Goal: Task Accomplishment & Management: Complete application form

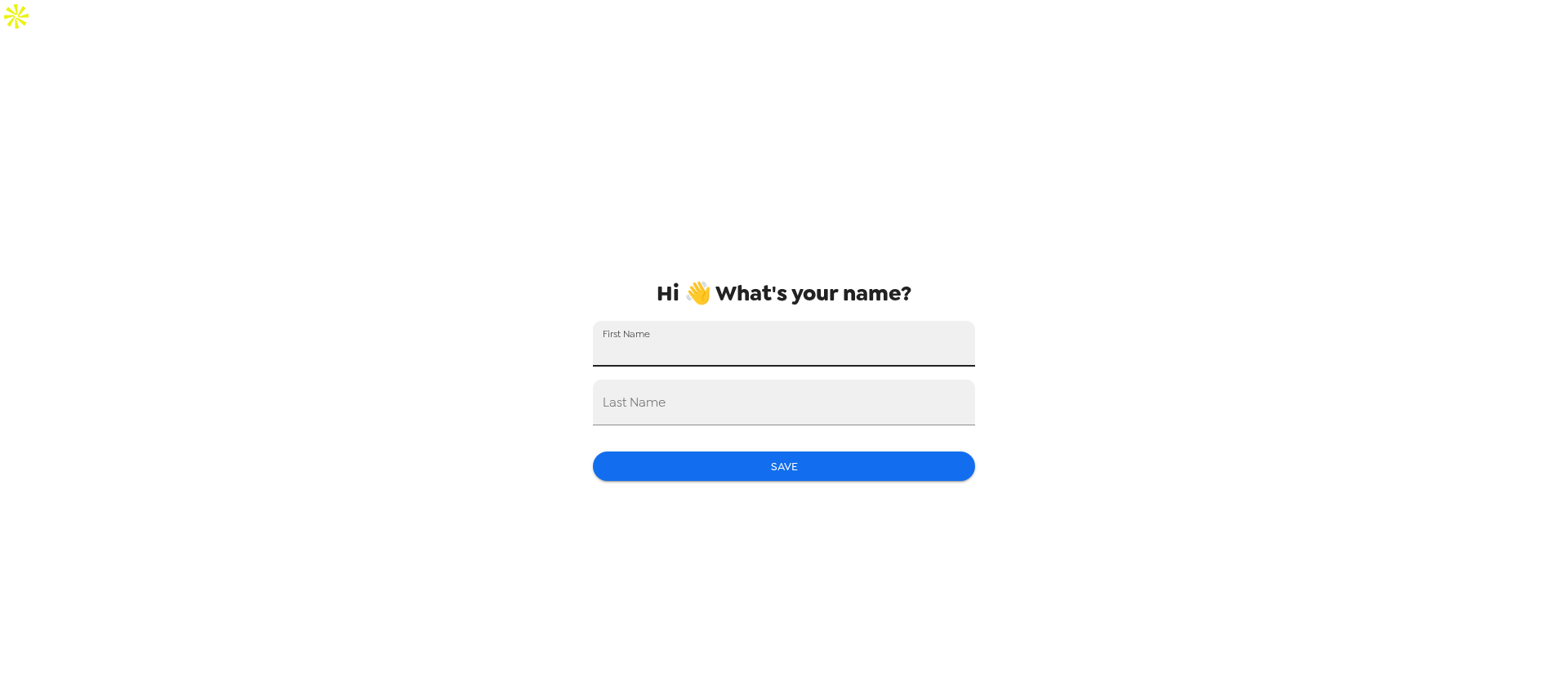
click at [833, 321] on input "First Name" at bounding box center [784, 343] width 382 height 46
type input "Rahul"
type input "[PERSON_NAME]"
click at [746, 415] on div "Hi 👋 What's your name? First Name [PERSON_NAME] Last Name [PERSON_NAME] Save" at bounding box center [784, 379] width 408 height 694
click at [749, 451] on button "Save" at bounding box center [784, 466] width 382 height 30
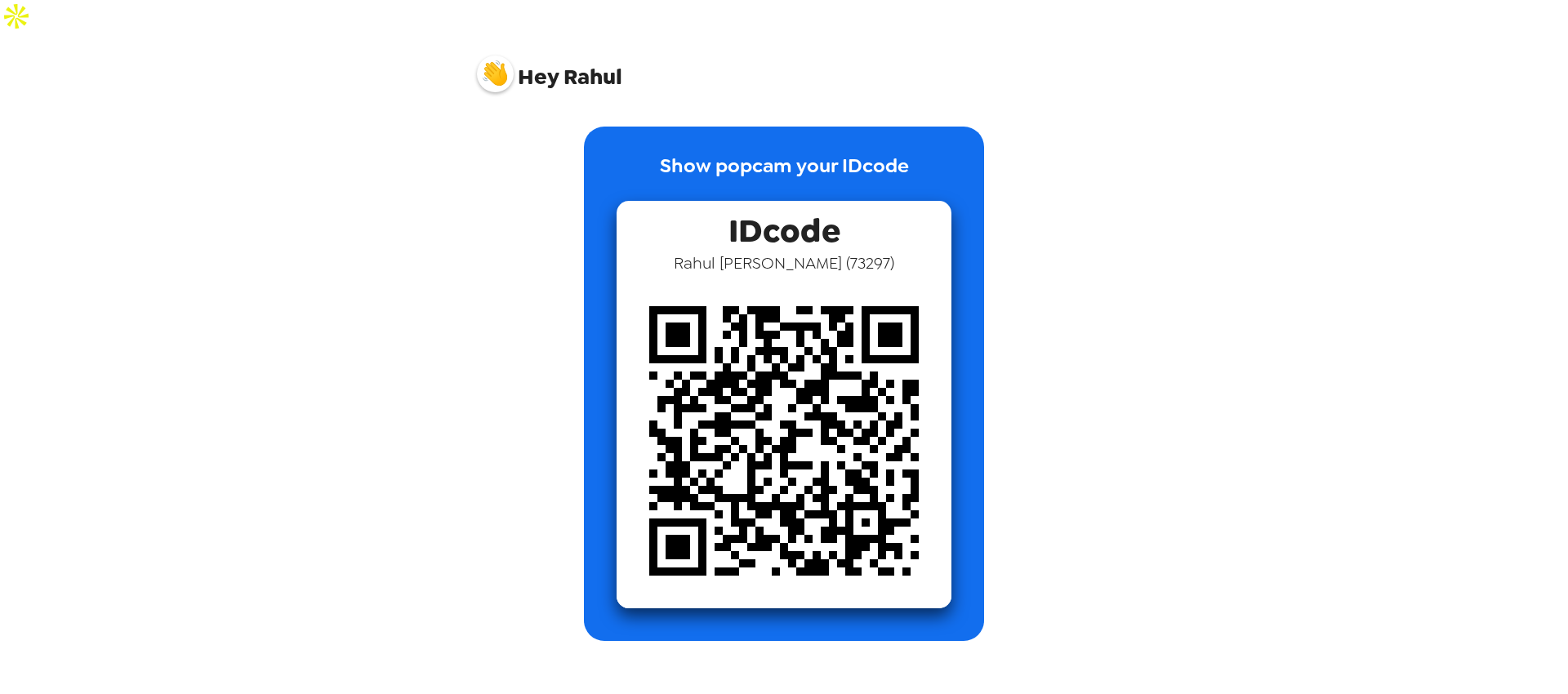
click at [872, 151] on p "Show popcam your IDcode" at bounding box center [784, 176] width 249 height 50
click at [918, 158] on div "Show popcam your IDcode IDcode [PERSON_NAME] ( 73297 )" at bounding box center [784, 384] width 400 height 514
click at [583, 52] on span "Hey [PERSON_NAME]" at bounding box center [549, 67] width 145 height 40
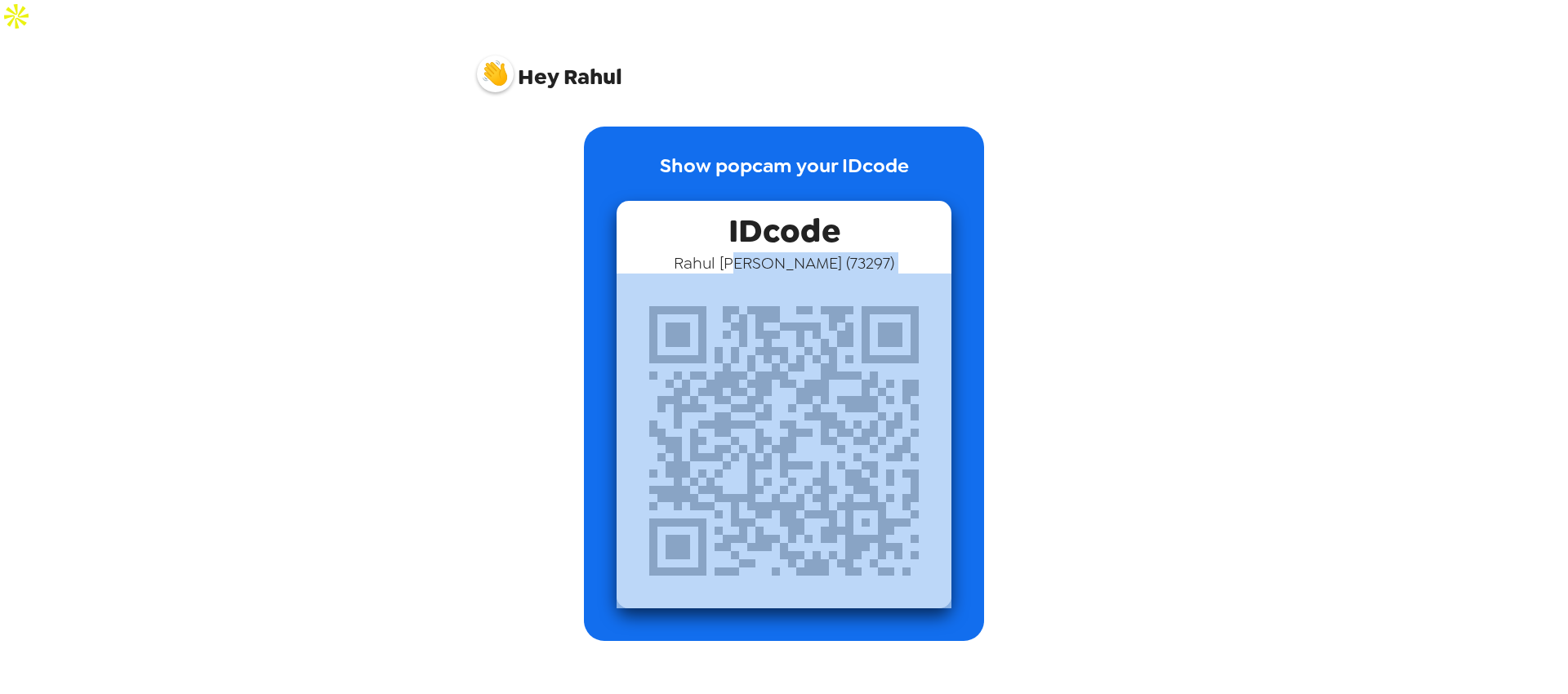
drag, startPoint x: 750, startPoint y: 228, endPoint x: 845, endPoint y: 381, distance: 180.1
click at [845, 381] on div "IDcode [PERSON_NAME] ( 73297 )" at bounding box center [783, 404] width 335 height 408
click at [944, 313] on img at bounding box center [783, 440] width 335 height 335
click at [848, 252] on span "[PERSON_NAME] ( 73297 )" at bounding box center [784, 262] width 220 height 21
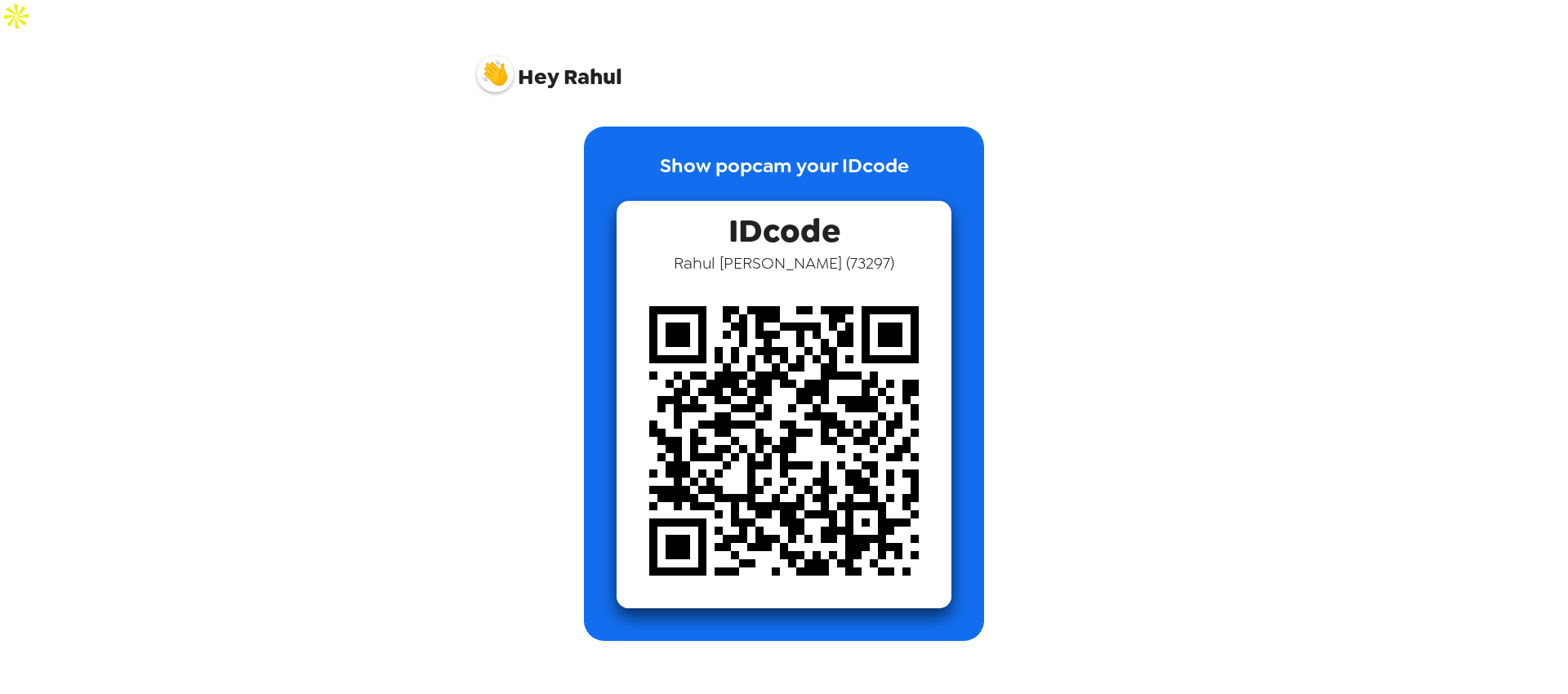
click at [880, 252] on span "[PERSON_NAME] ( 73297 )" at bounding box center [784, 262] width 220 height 21
click at [900, 233] on div "IDcode [PERSON_NAME] ( 73297 )" at bounding box center [783, 404] width 335 height 408
click at [813, 151] on p "Show popcam your IDcode" at bounding box center [784, 176] width 249 height 50
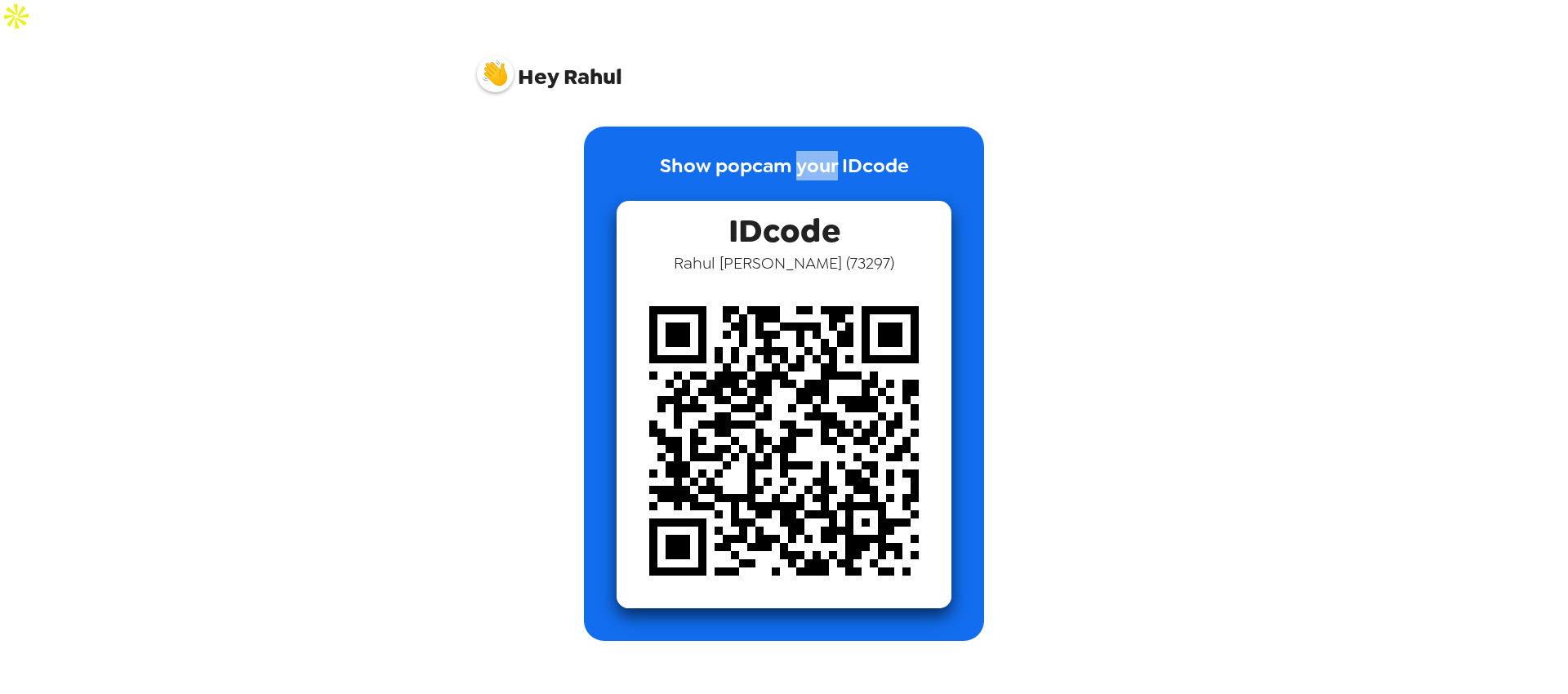
click at [813, 151] on p "Show popcam your IDcode" at bounding box center [784, 176] width 249 height 50
click at [861, 155] on p "Show popcam your IDcode" at bounding box center [784, 176] width 249 height 50
